Goal: Transaction & Acquisition: Purchase product/service

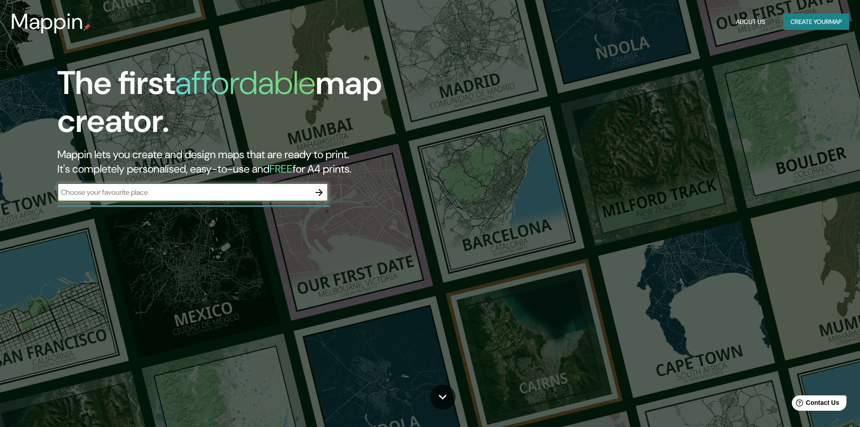
click at [203, 191] on input "text" at bounding box center [183, 192] width 253 height 10
type input "Condominio M [STREET_ADDRESS], B.C."
click at [324, 194] on icon "button" at bounding box center [319, 192] width 11 height 11
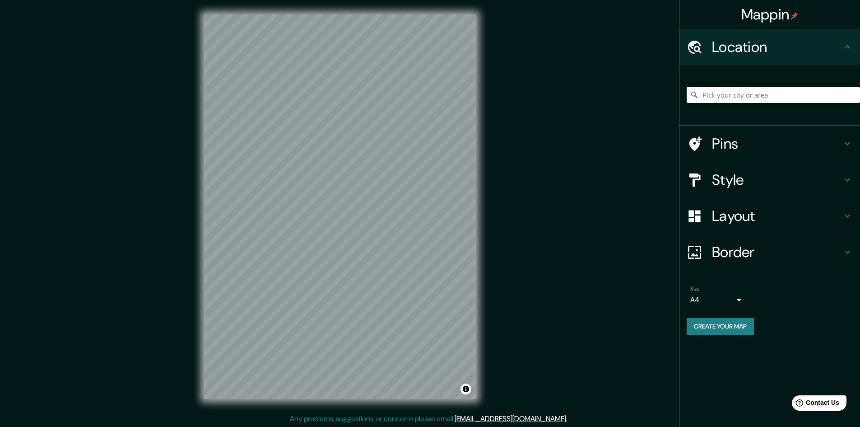
click at [733, 101] on input "Pick your city or area" at bounding box center [773, 95] width 173 height 16
paste input "Condominio M [STREET_ADDRESS], B.C."
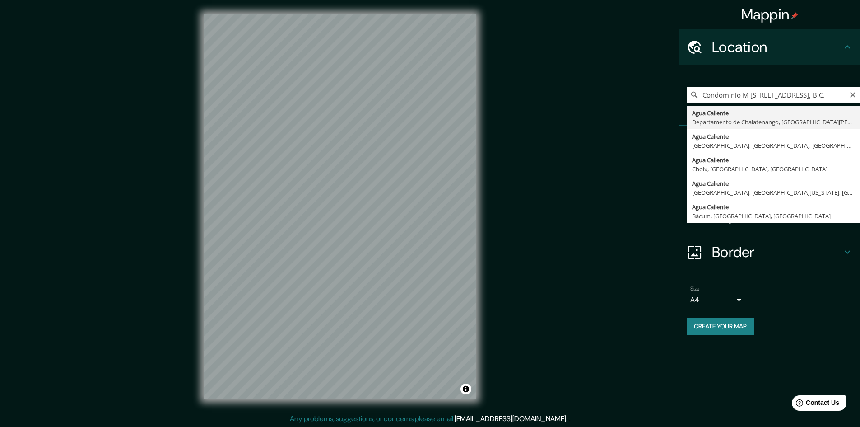
type input "Agua Caliente, [GEOGRAPHIC_DATA], [GEOGRAPHIC_DATA][PERSON_NAME]"
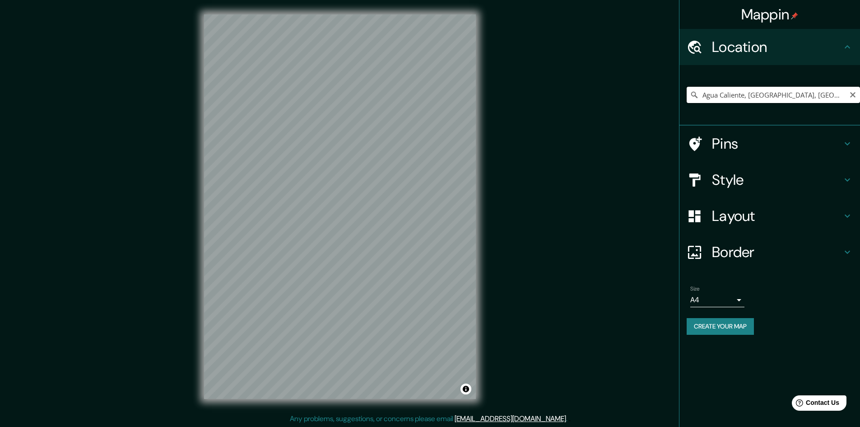
drag, startPoint x: 837, startPoint y: 95, endPoint x: 845, endPoint y: 95, distance: 7.2
click at [839, 95] on input "Agua Caliente, [GEOGRAPHIC_DATA], [GEOGRAPHIC_DATA][PERSON_NAME]" at bounding box center [773, 95] width 173 height 16
click at [849, 93] on input "Agua Caliente, [GEOGRAPHIC_DATA], [GEOGRAPHIC_DATA][PERSON_NAME]" at bounding box center [773, 95] width 173 height 16
click at [852, 93] on icon "Clear" at bounding box center [852, 94] width 5 height 5
paste input "Condominio M [STREET_ADDRESS], B.C."
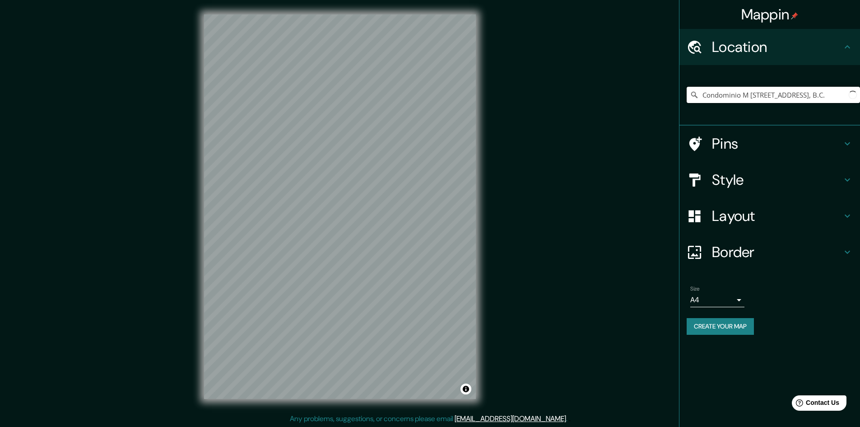
scroll to position [0, 125]
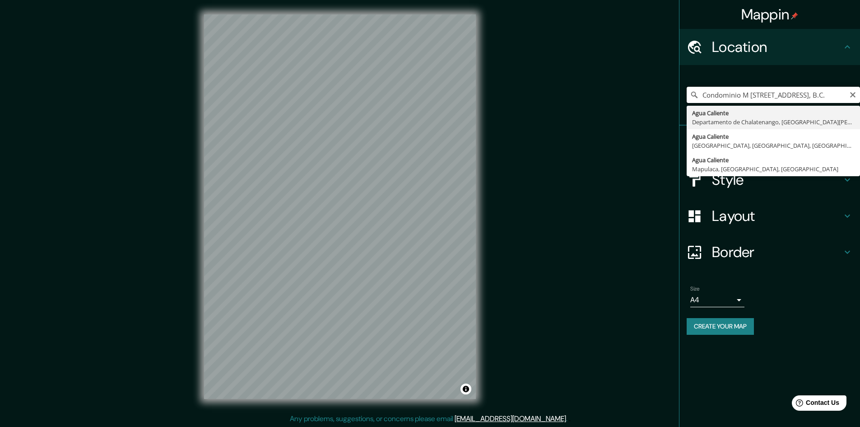
drag, startPoint x: 845, startPoint y: 95, endPoint x: 832, endPoint y: 89, distance: 13.9
click at [832, 89] on input "Condominio M [STREET_ADDRESS], B.C." at bounding box center [773, 95] width 173 height 16
drag, startPoint x: 805, startPoint y: 93, endPoint x: 790, endPoint y: 91, distance: 15.1
click at [790, 91] on input "Condominio M [STREET_ADDRESS], B.C." at bounding box center [773, 95] width 173 height 16
click at [774, 93] on input "Condominio M [STREET_ADDRESS], B.C." at bounding box center [773, 95] width 173 height 16
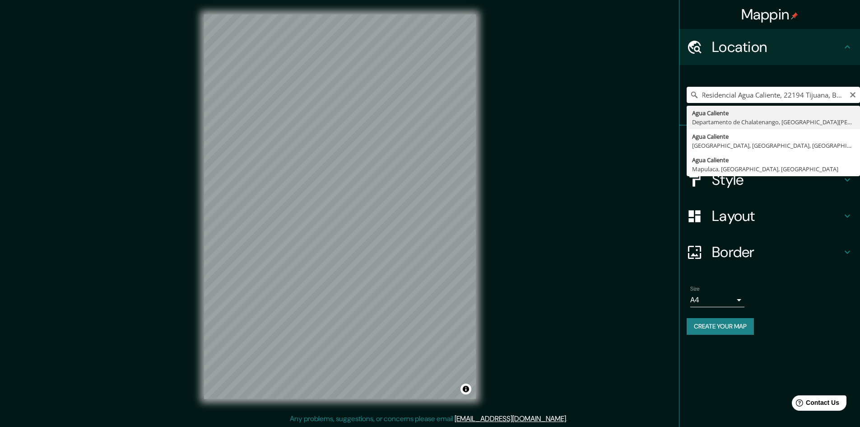
scroll to position [0, 0]
type input "Residencial Agua Caliente, 22194 Tijuana, B.C."
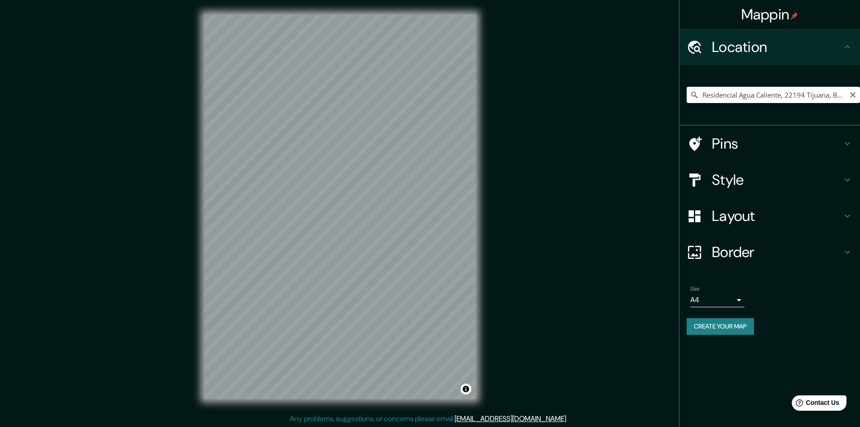
drag, startPoint x: 812, startPoint y: 280, endPoint x: 835, endPoint y: 132, distance: 149.5
click at [817, 270] on ul "Location [GEOGRAPHIC_DATA], 22194 [GEOGRAPHIC_DATA], B.C. [GEOGRAPHIC_DATA] [GE…" at bounding box center [770, 187] width 181 height 317
click at [850, 93] on icon "Clear" at bounding box center [852, 94] width 7 height 7
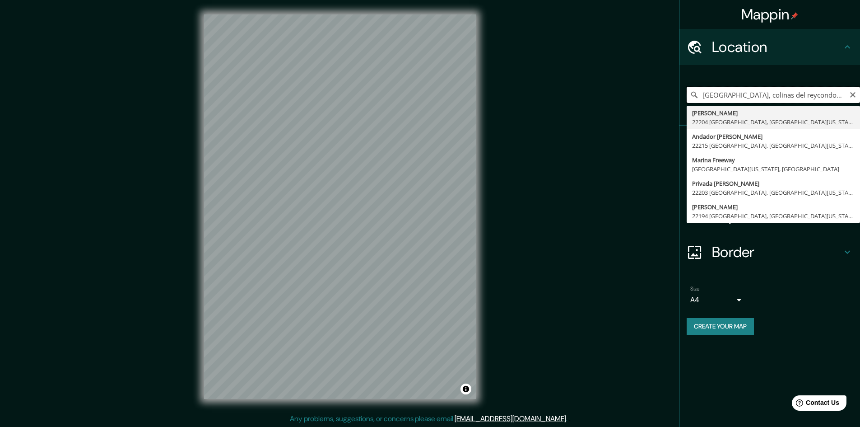
type input "[GEOGRAPHIC_DATA], colinas del reycondominio m 35"
